Goal: Find specific page/section

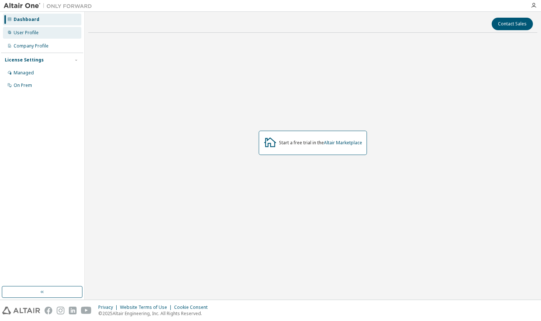
click at [42, 36] on div "User Profile" at bounding box center [42, 33] width 78 height 12
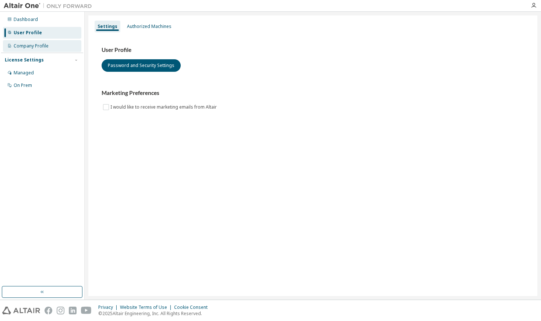
click at [49, 47] on div "Company Profile" at bounding box center [42, 46] width 78 height 12
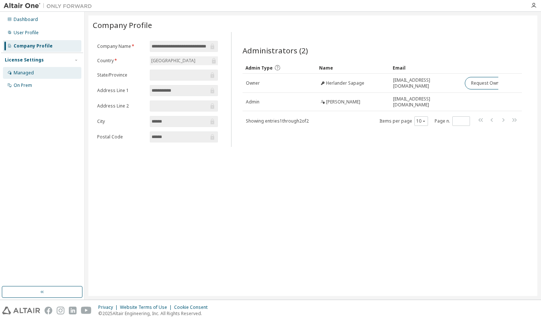
click at [34, 75] on div "Managed" at bounding box center [42, 73] width 78 height 12
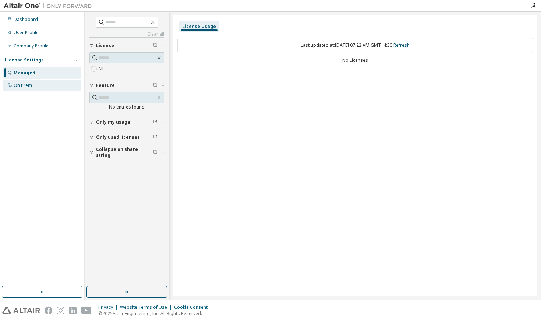
click at [46, 89] on div "On Prem" at bounding box center [42, 86] width 78 height 12
